Goal: Task Accomplishment & Management: Use online tool/utility

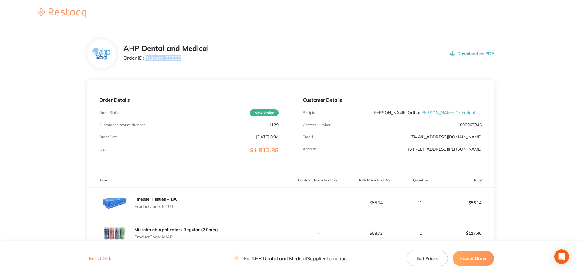
drag, startPoint x: 181, startPoint y: 59, endPoint x: 146, endPoint y: 57, distance: 35.2
click at [146, 57] on p "Order ID: Restocq- 89899" at bounding box center [165, 57] width 85 height 5
copy p "Restocq- 89899"
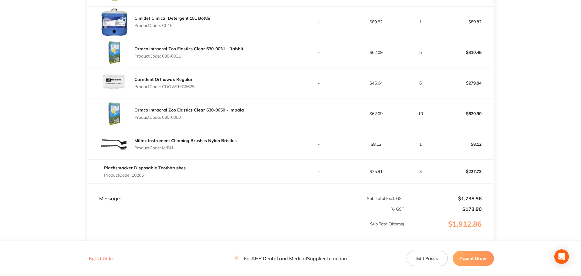
scroll to position [331, 0]
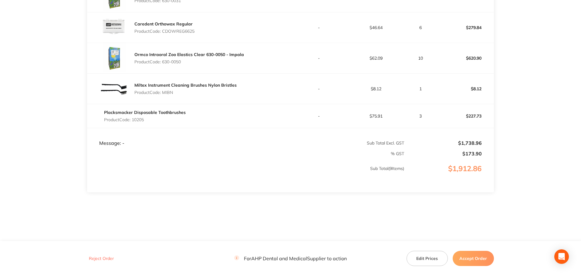
click at [475, 262] on button "Accept Order" at bounding box center [473, 258] width 41 height 15
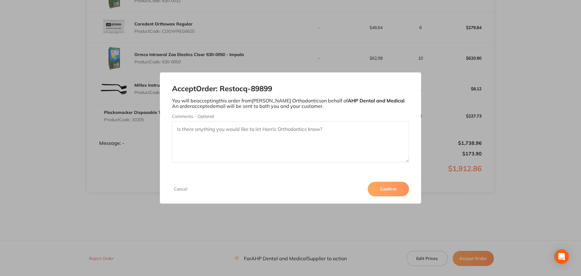
click at [387, 186] on button "Confirm" at bounding box center [388, 189] width 41 height 15
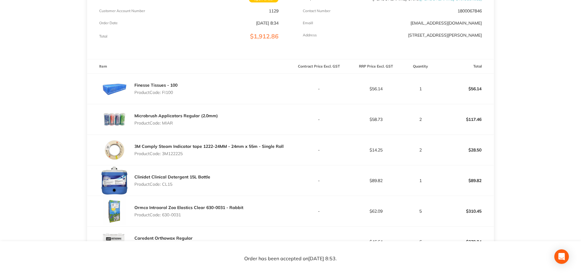
scroll to position [0, 0]
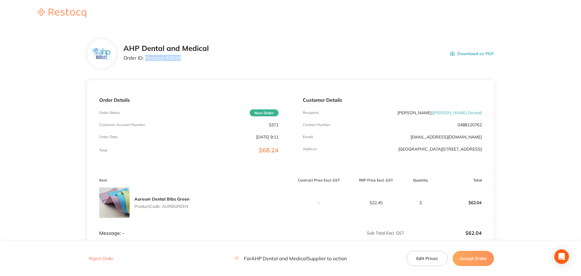
drag, startPoint x: 174, startPoint y: 59, endPoint x: 146, endPoint y: 56, distance: 29.0
click at [146, 56] on p "Order ID: Restocq- 89928" at bounding box center [165, 57] width 85 height 5
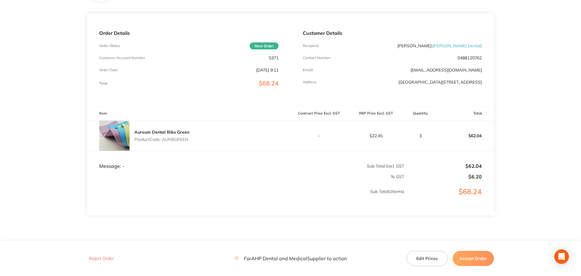
scroll to position [93, 0]
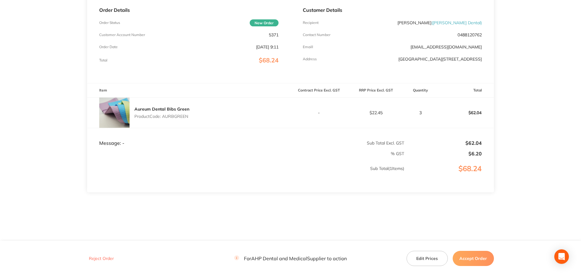
click at [470, 257] on button "Accept Order" at bounding box center [473, 258] width 41 height 15
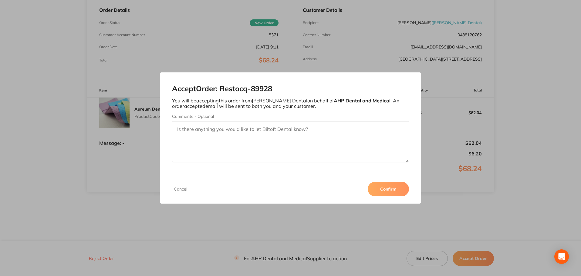
click at [387, 187] on button "Confirm" at bounding box center [388, 189] width 41 height 15
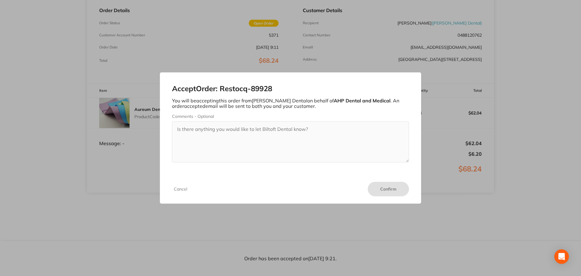
scroll to position [93, 0]
